Goal: Navigation & Orientation: Find specific page/section

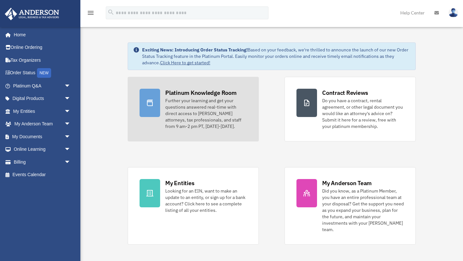
click at [201, 114] on div "Further your learning and get your questions answered real-time with direct acc…" at bounding box center [206, 113] width 82 height 32
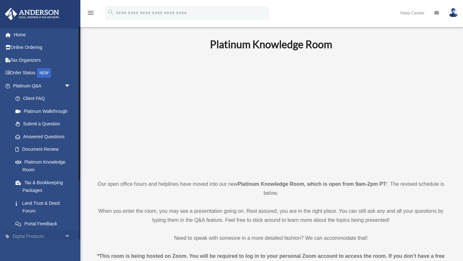
click at [53, 236] on link "Digital Products arrow_drop_down" at bounding box center [43, 236] width 76 height 13
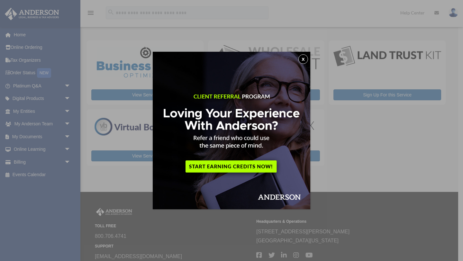
click at [304, 59] on button "x" at bounding box center [304, 59] width 10 height 10
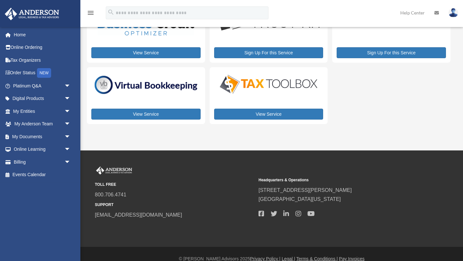
scroll to position [44, 0]
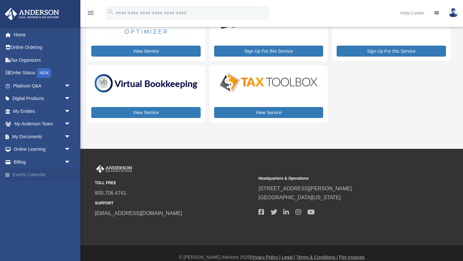
click at [53, 172] on link "Events Calendar" at bounding box center [43, 175] width 76 height 13
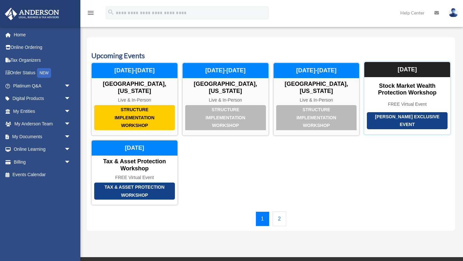
click at [405, 113] on div "[PERSON_NAME] Exclusive Event" at bounding box center [407, 120] width 81 height 17
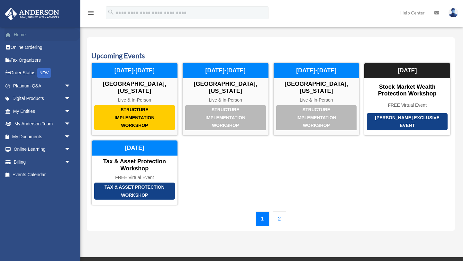
click at [20, 34] on link "Home" at bounding box center [43, 34] width 76 height 13
